Goal: Check status: Check status

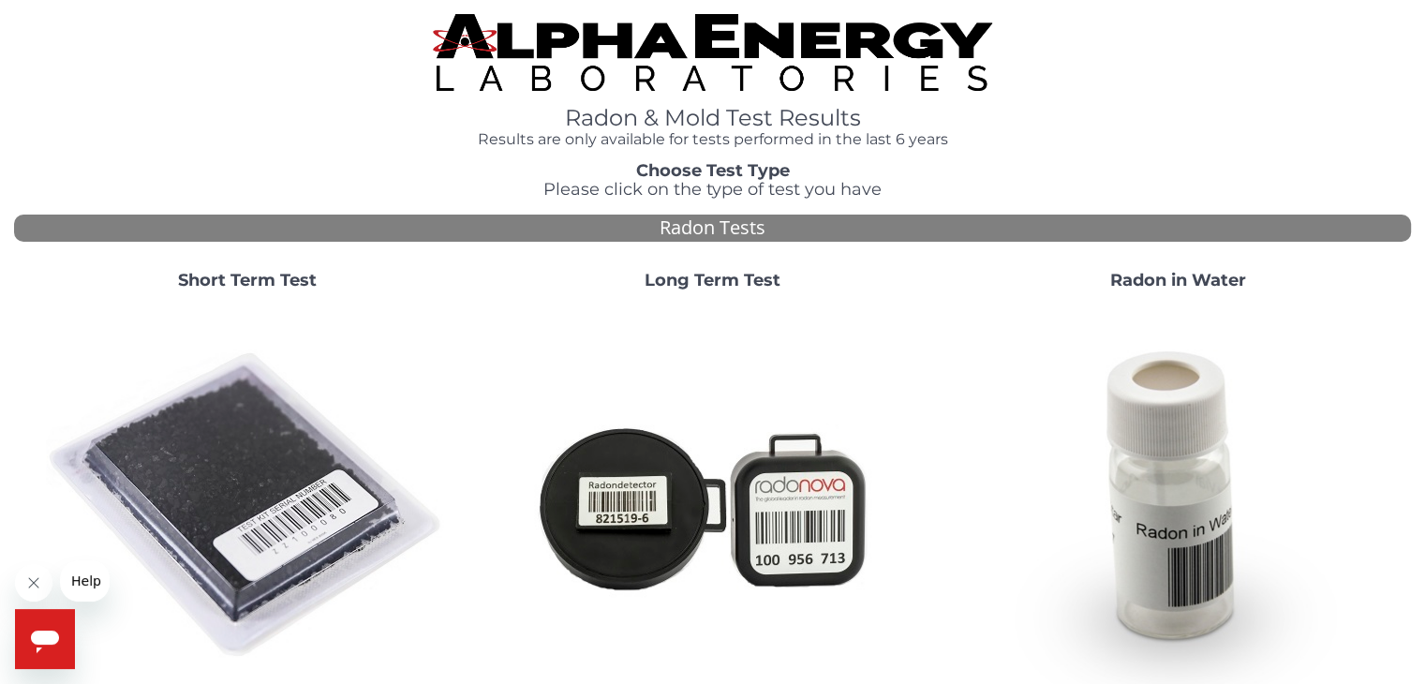
click at [221, 511] on img at bounding box center [247, 505] width 403 height 403
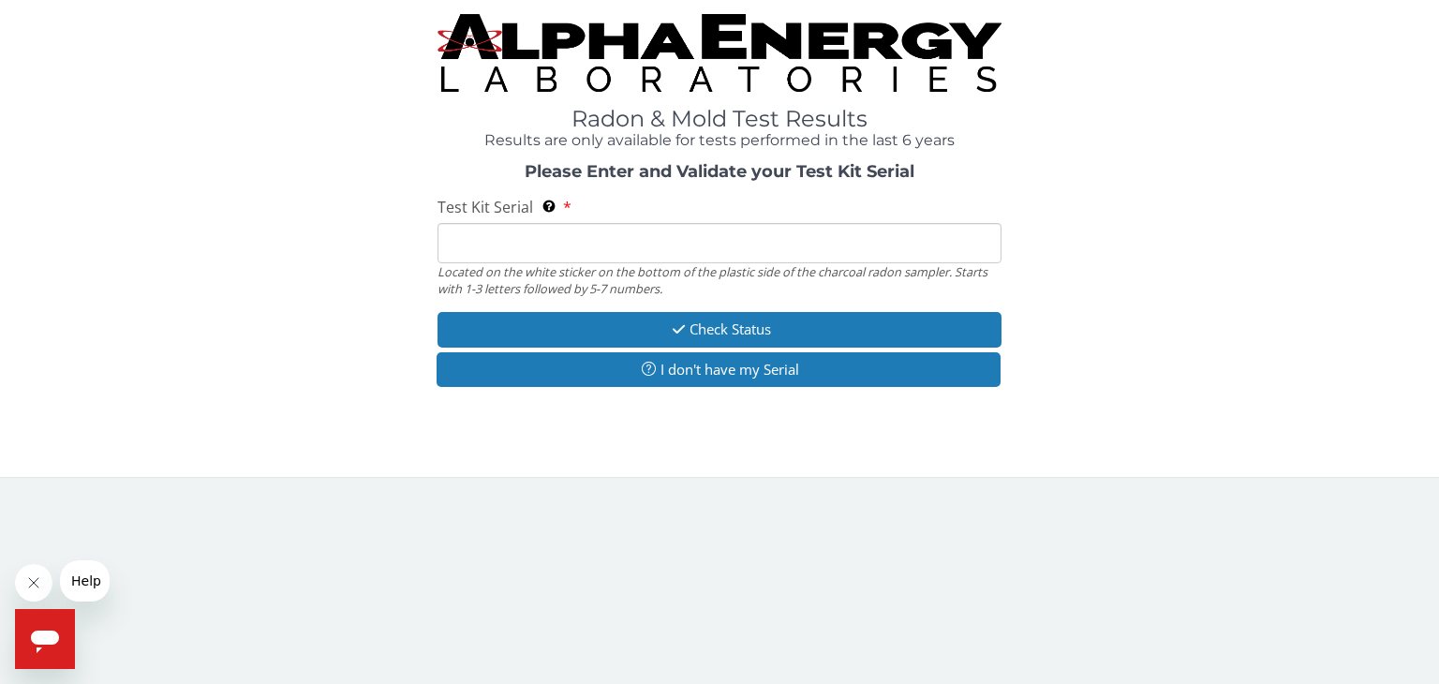
click at [523, 235] on input "Test Kit Serial Located on the white sticker on the bottom of the plastic side …" at bounding box center [720, 243] width 564 height 40
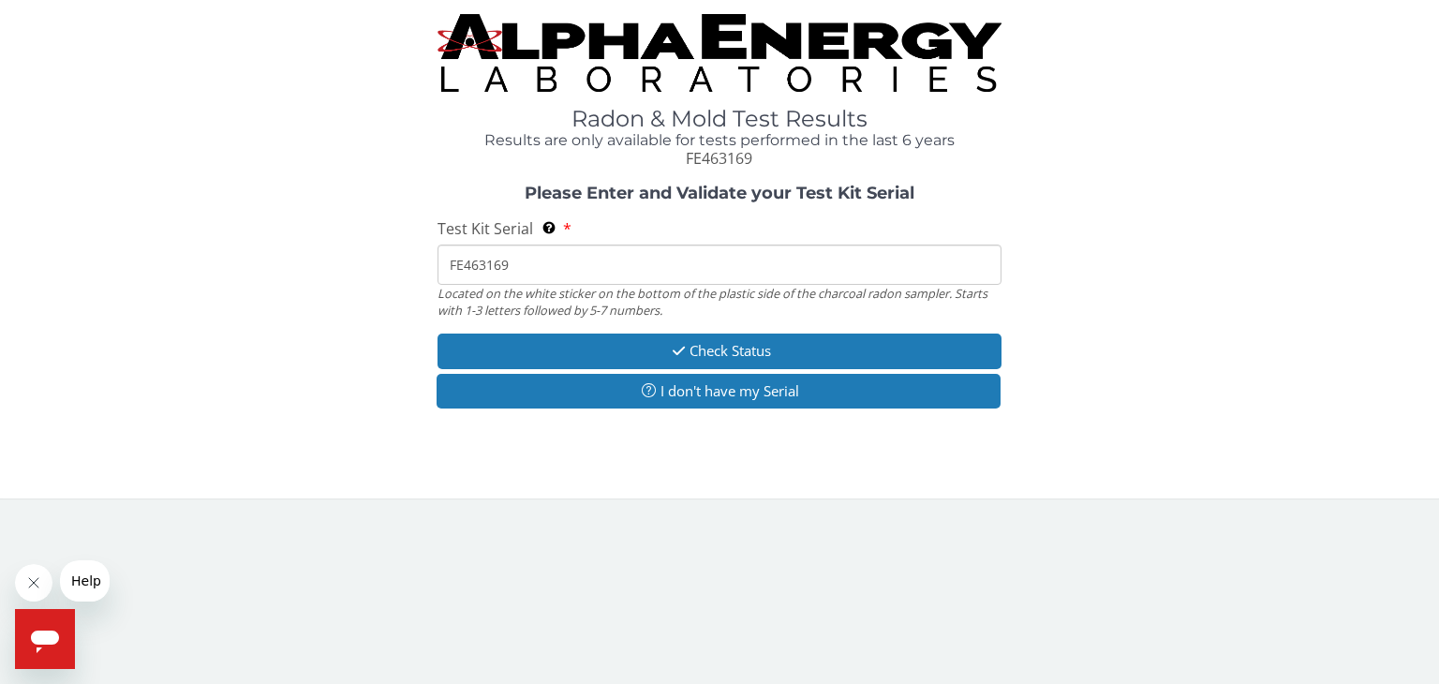
type input "FE463169"
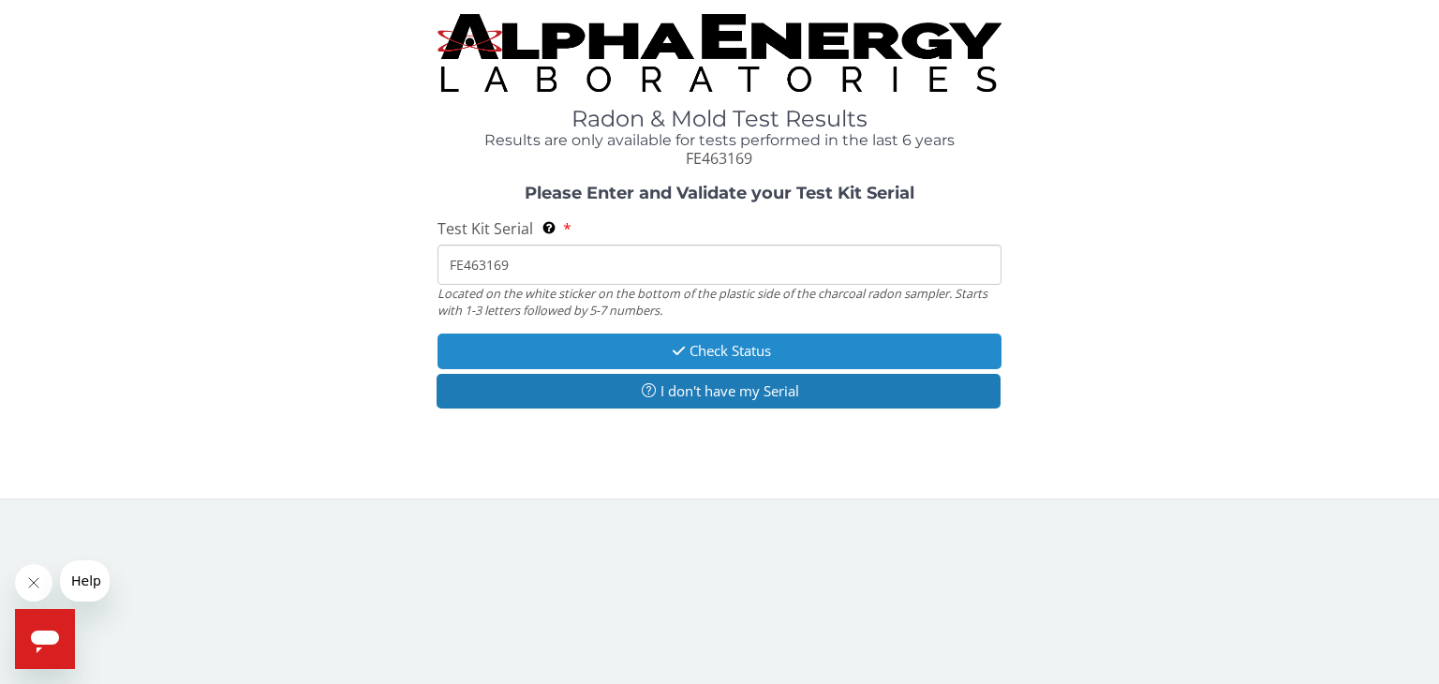
click at [730, 346] on button "Check Status" at bounding box center [720, 351] width 564 height 35
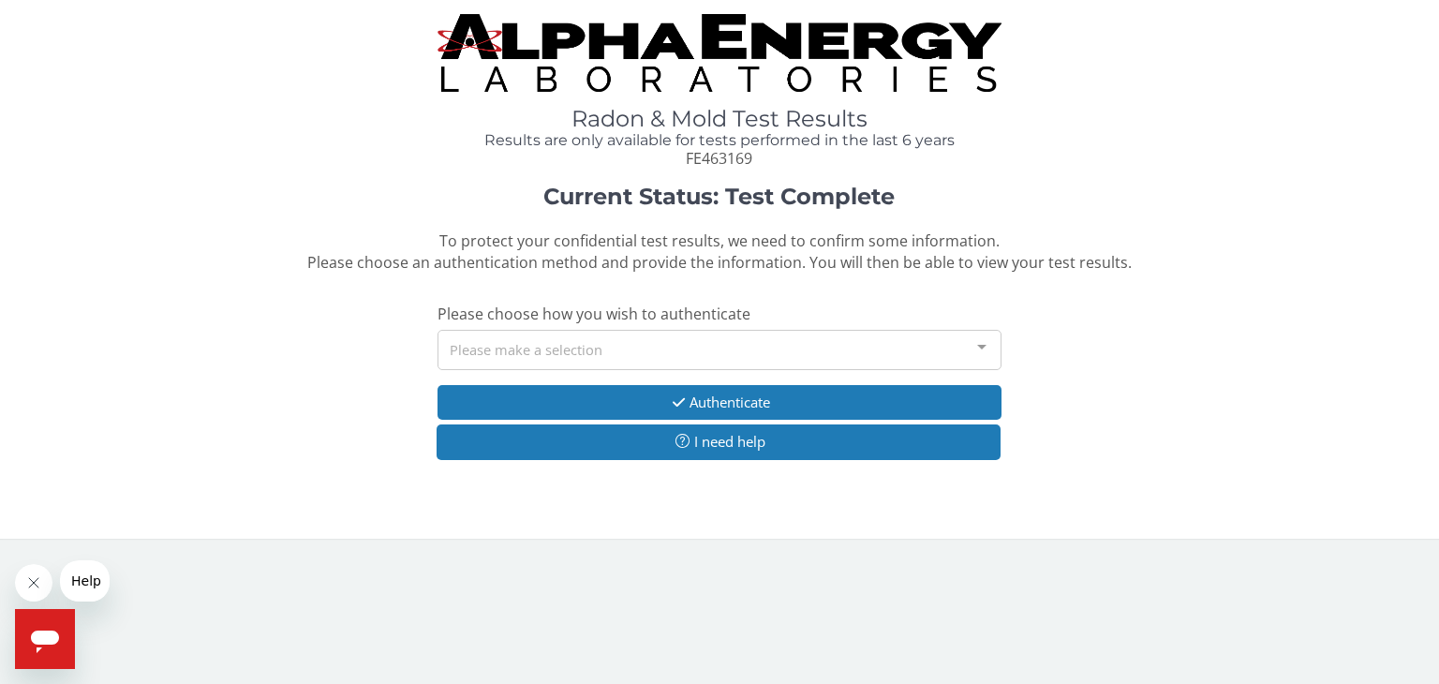
click at [716, 357] on div "Please make a selection" at bounding box center [720, 350] width 564 height 40
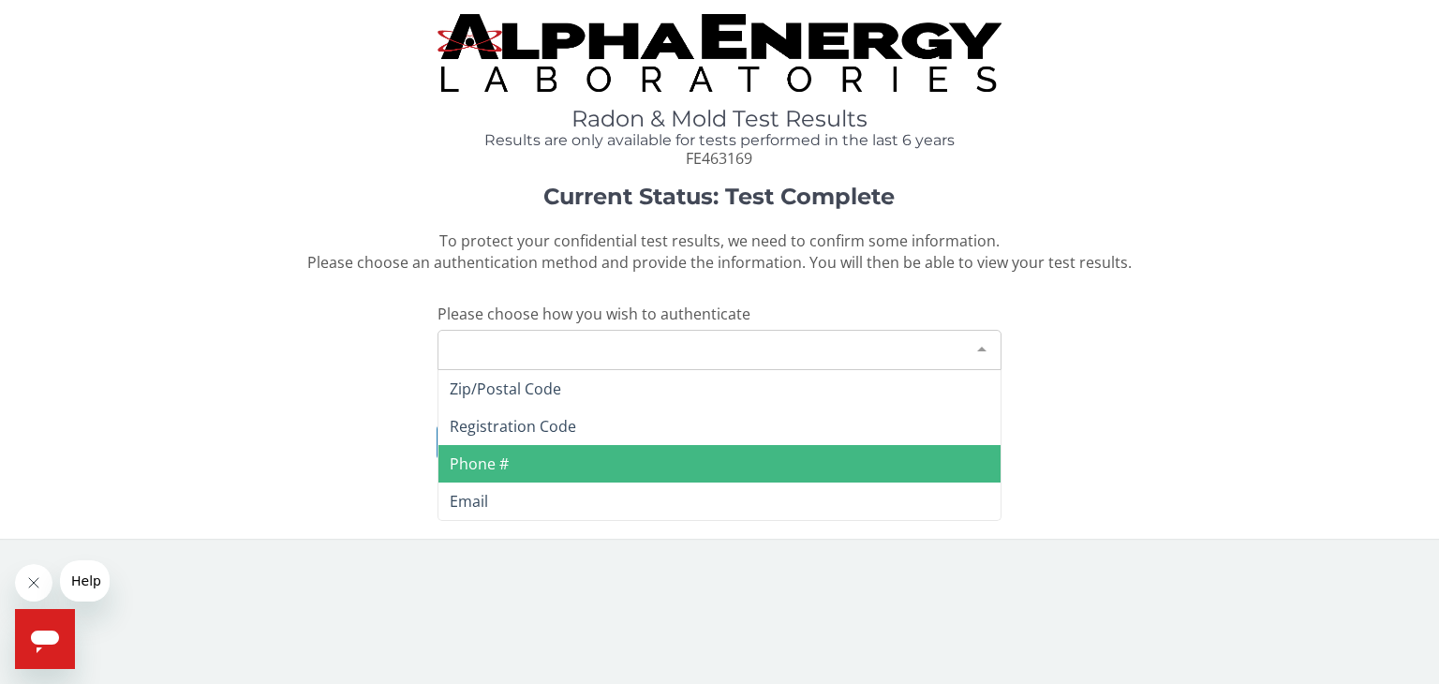
click at [660, 466] on span "Phone #" at bounding box center [719, 463] width 562 height 37
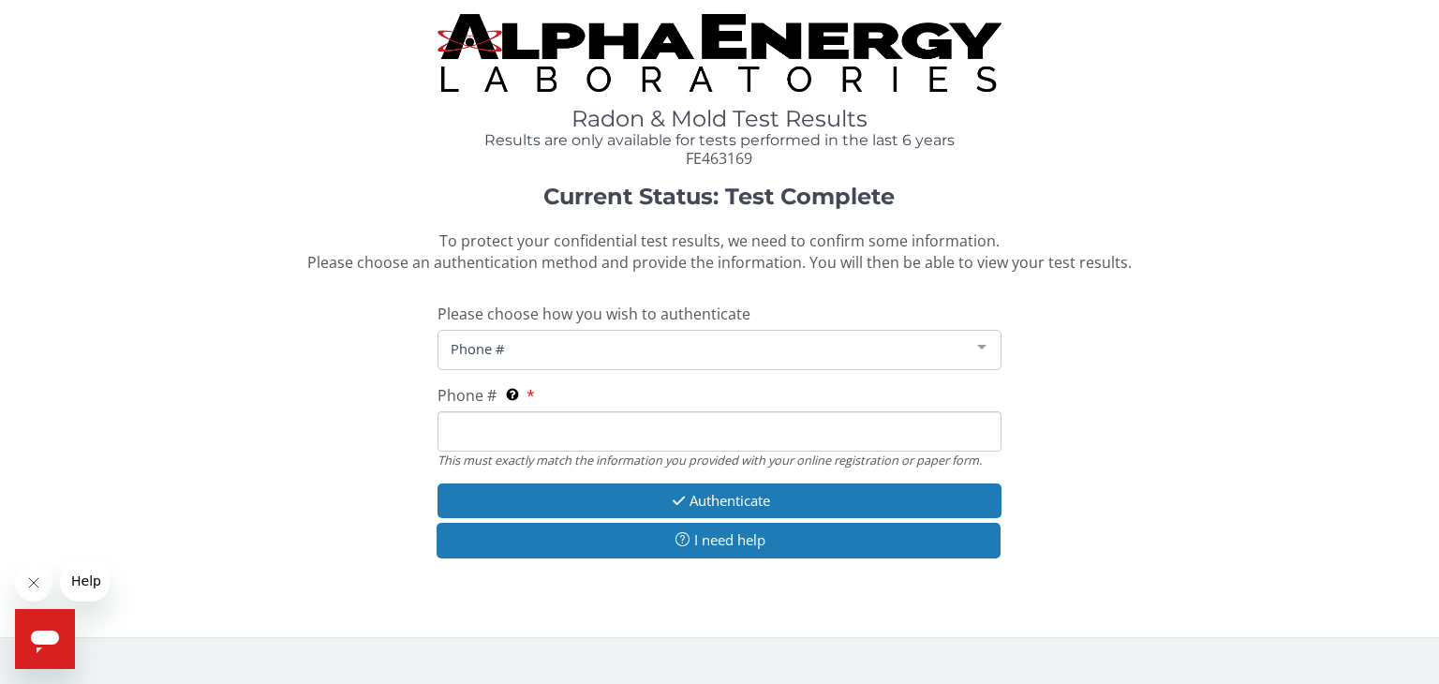
click at [629, 428] on input "Phone # This must exactly match the information you provided with your online r…" at bounding box center [720, 431] width 564 height 40
type input "[PHONE_NUMBER]"
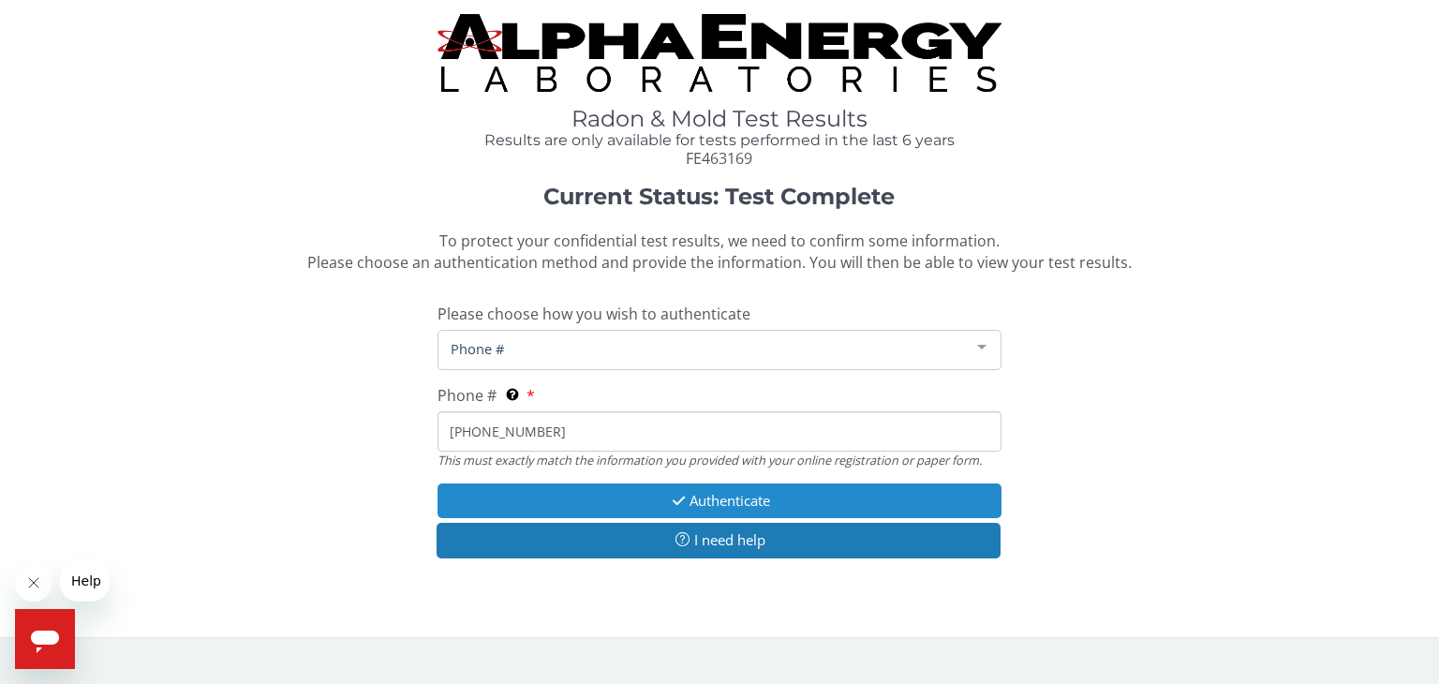
click at [753, 498] on button "Authenticate" at bounding box center [720, 500] width 564 height 35
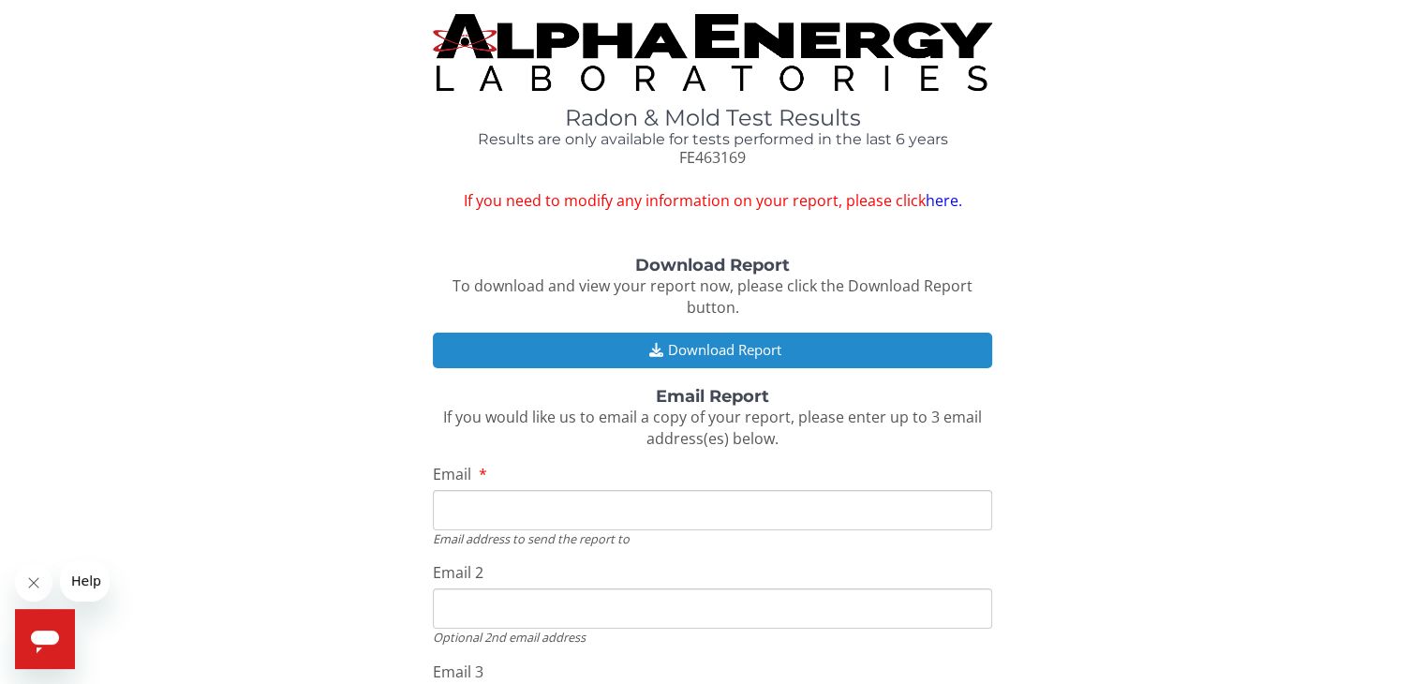
click at [744, 346] on button "Download Report" at bounding box center [712, 350] width 558 height 35
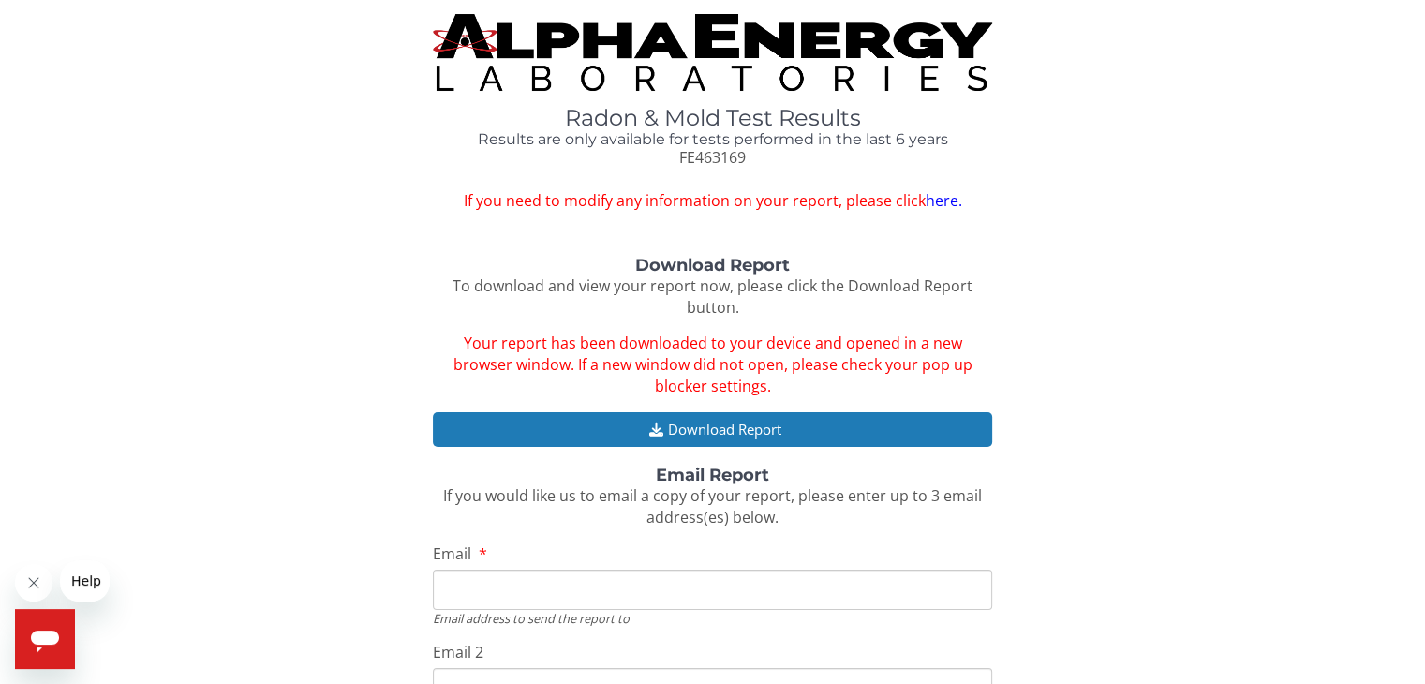
click at [608, 580] on input "Email" at bounding box center [712, 590] width 558 height 40
type input "[EMAIL_ADDRESS][DOMAIN_NAME]"
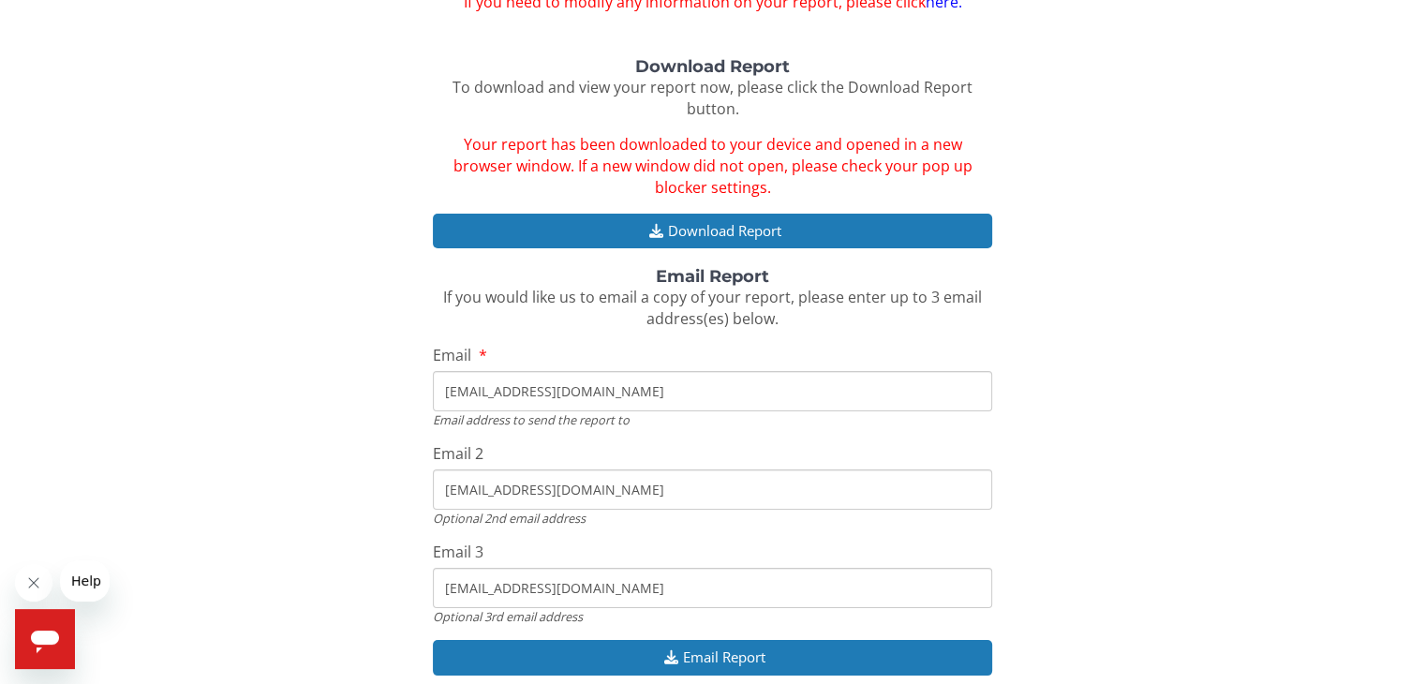
scroll to position [258, 0]
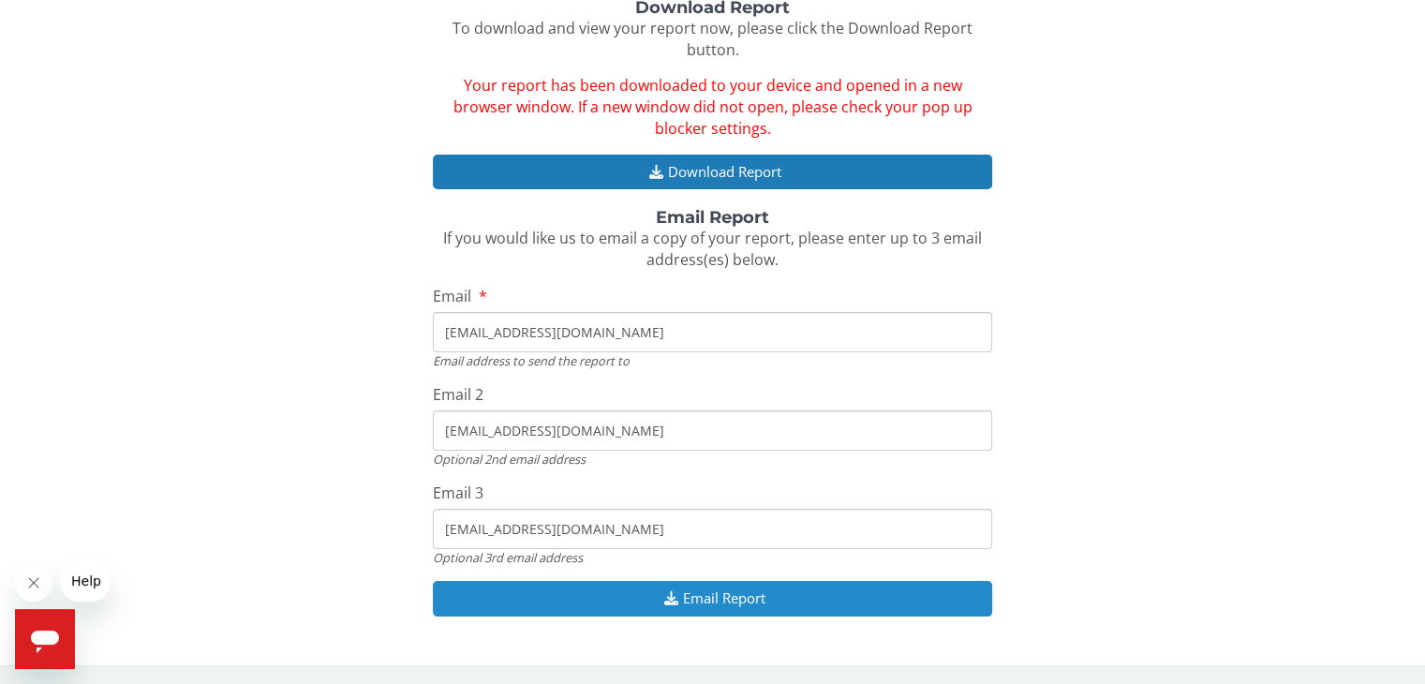
click at [818, 586] on button "Email Report" at bounding box center [712, 598] width 558 height 35
